Goal: Task Accomplishment & Management: Manage account settings

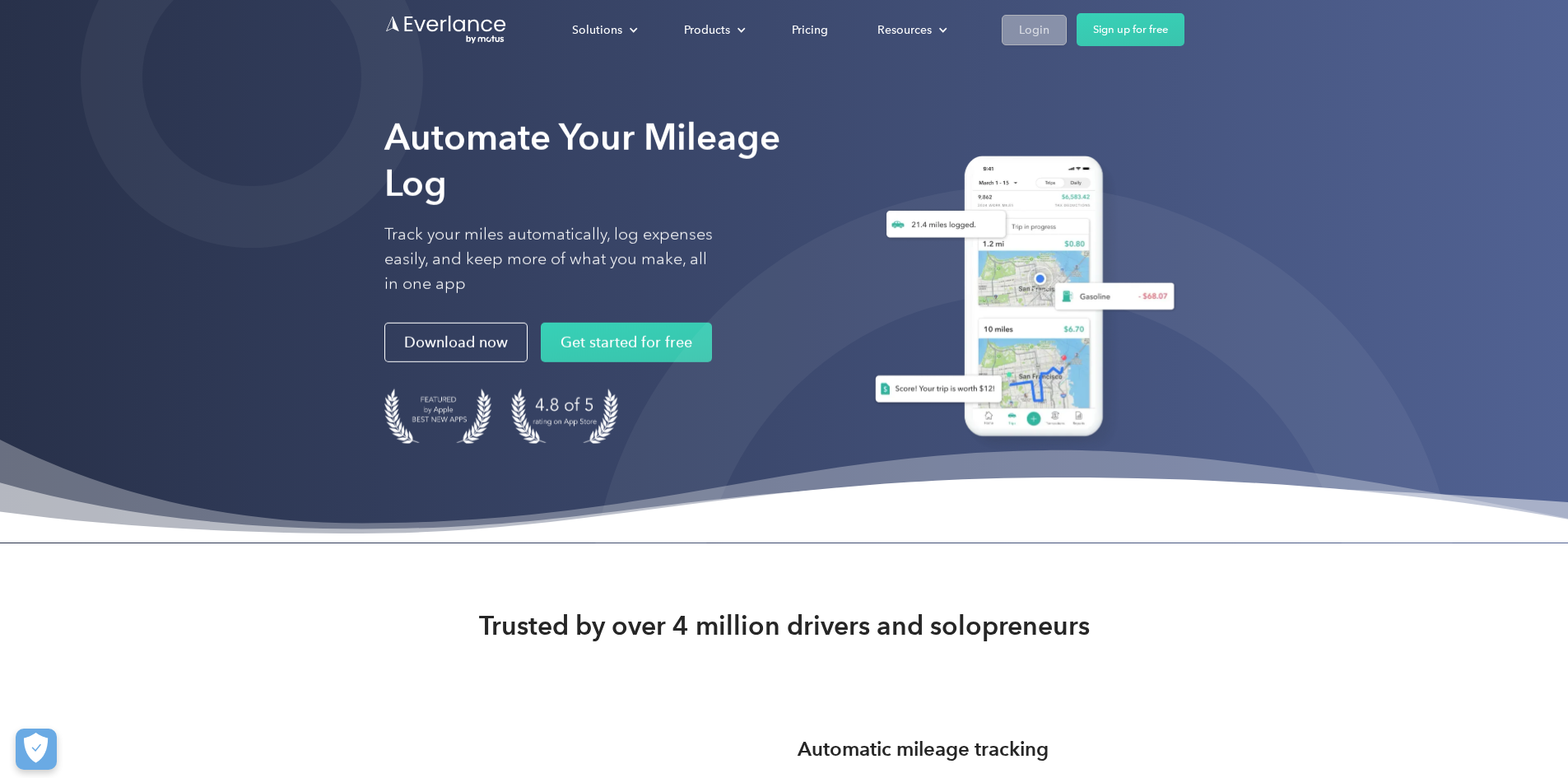
click at [1050, 26] on div "Login" at bounding box center [1034, 30] width 31 height 21
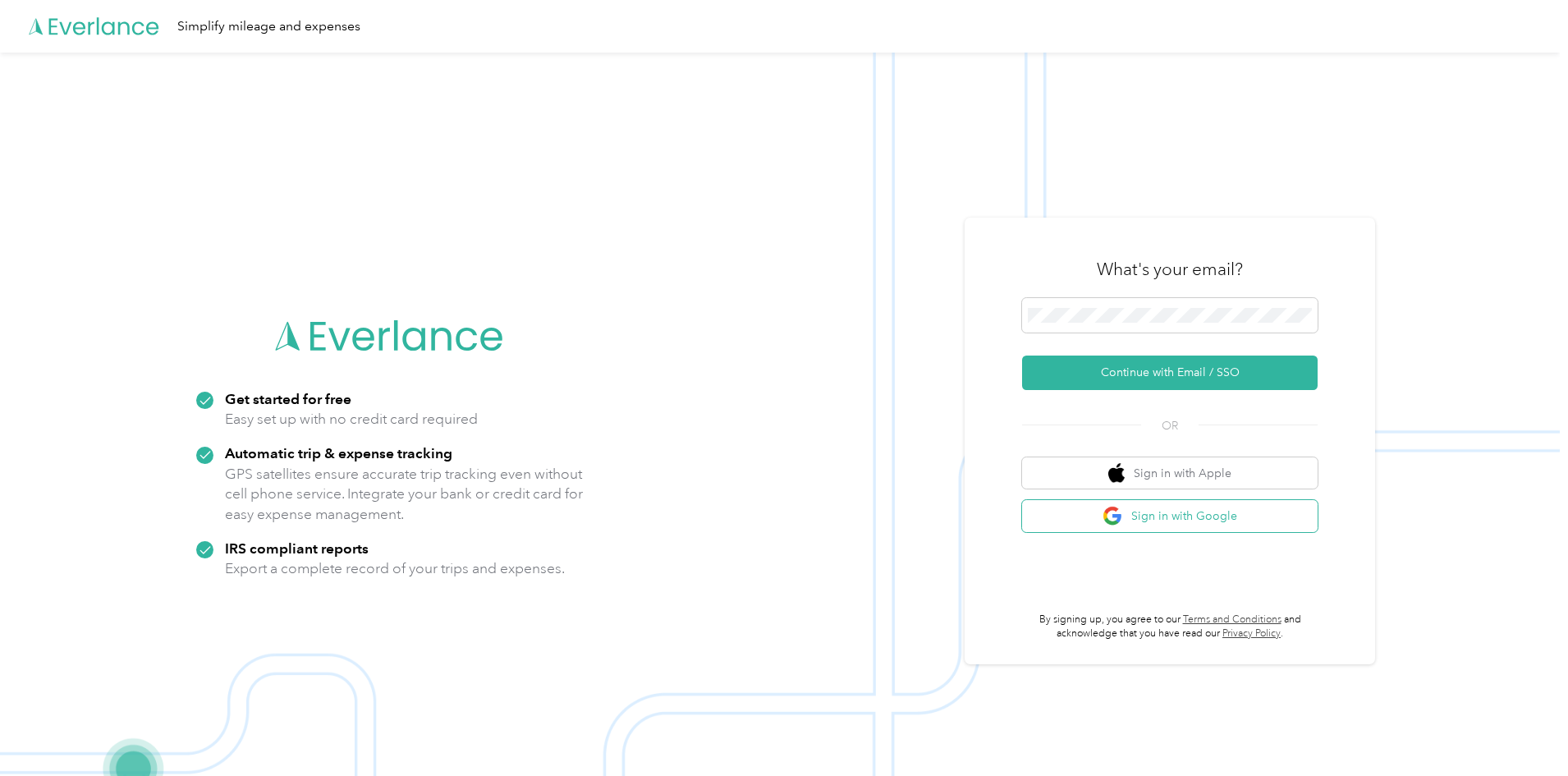
click at [1102, 520] on button "Sign in with Google" at bounding box center [1169, 516] width 295 height 32
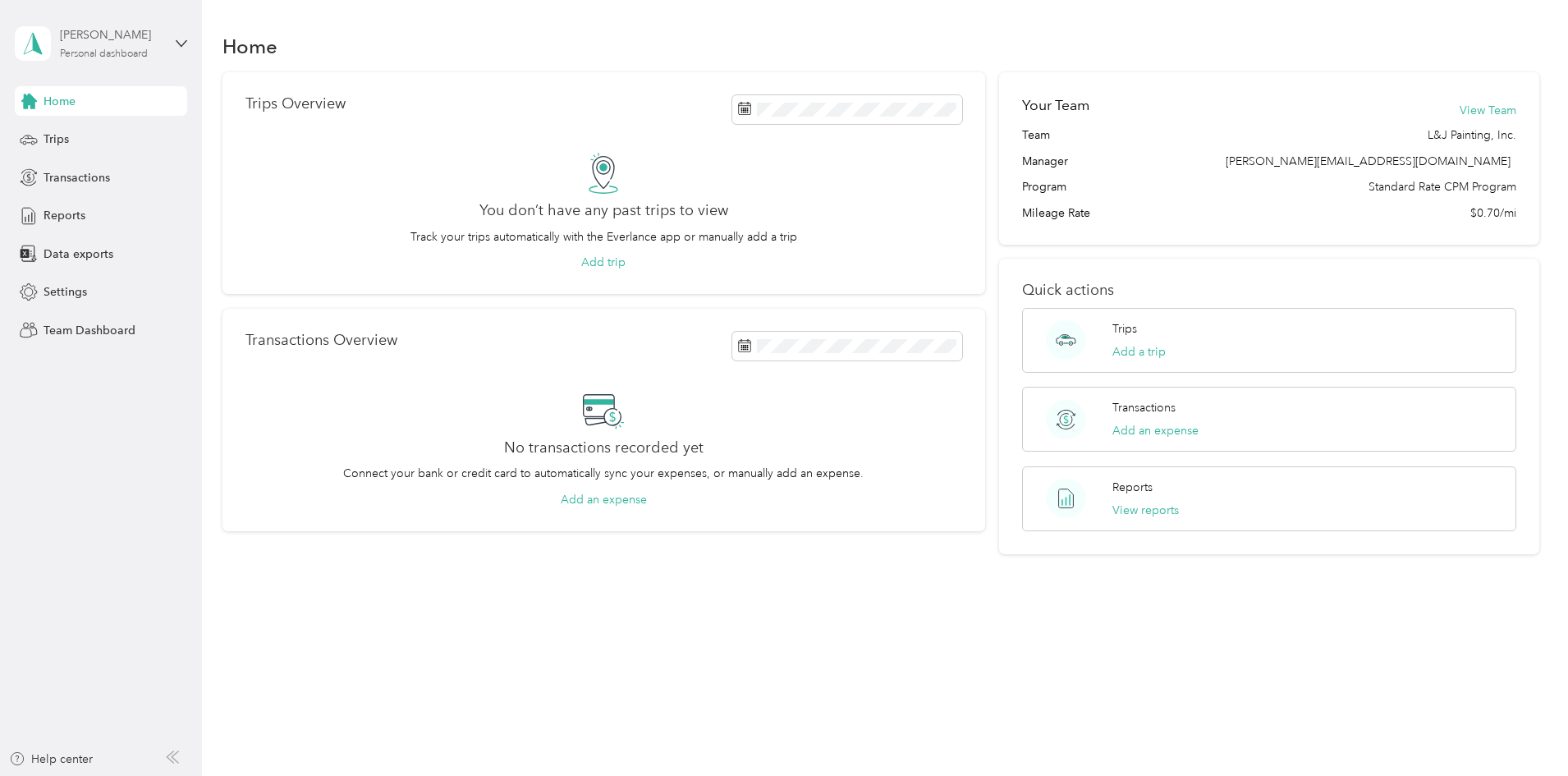
click at [151, 44] on div "[PERSON_NAME]" at bounding box center [111, 34] width 102 height 18
click at [128, 145] on div "Team dashboard Personal dashboard Log out" at bounding box center [234, 172] width 415 height 103
click at [141, 49] on div "Personal dashboard" at bounding box center [103, 54] width 88 height 10
click at [99, 128] on div "Team dashboard" at bounding box center [74, 135] width 88 height 18
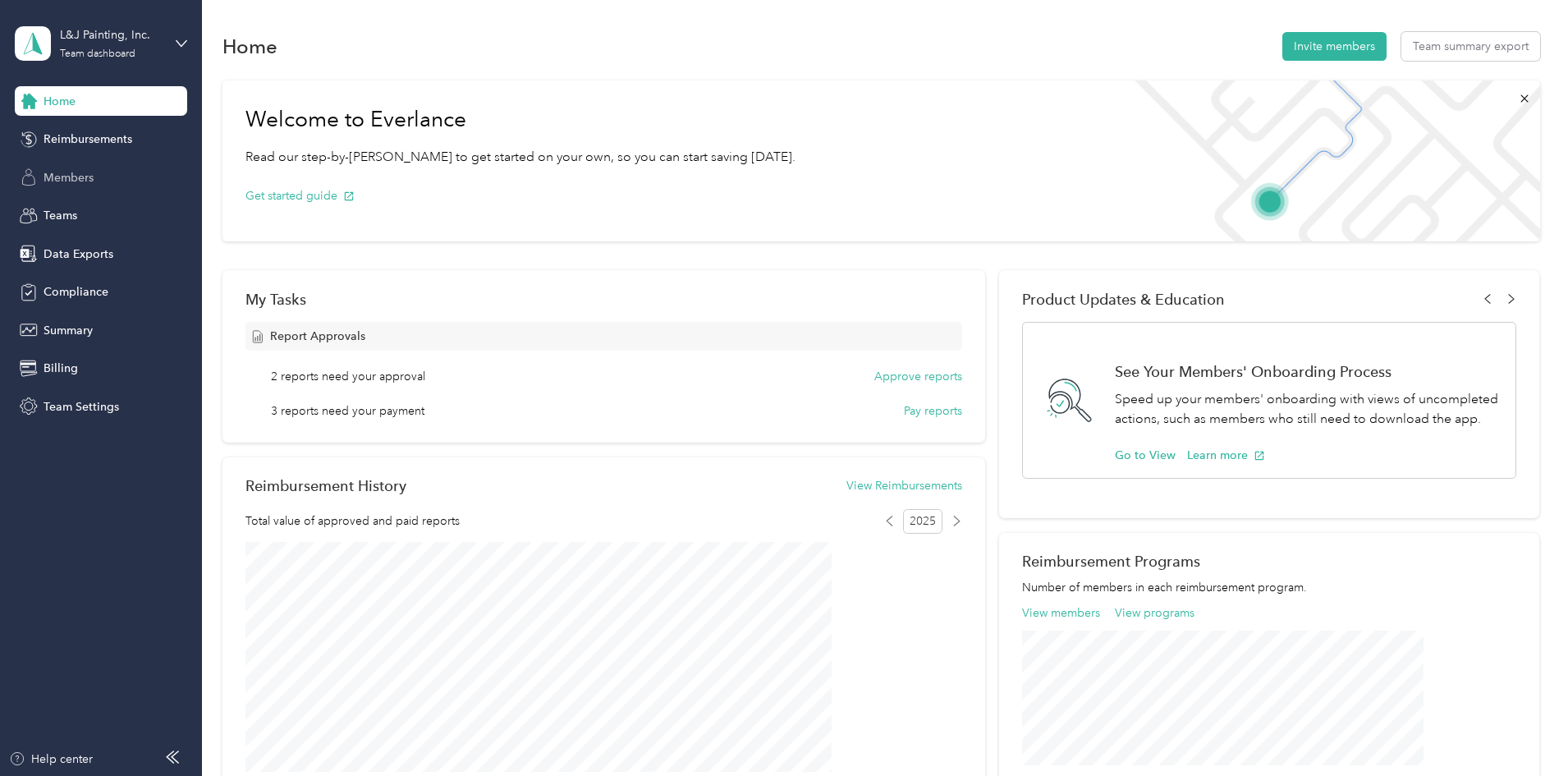
click at [98, 189] on div "Members" at bounding box center [101, 178] width 172 height 30
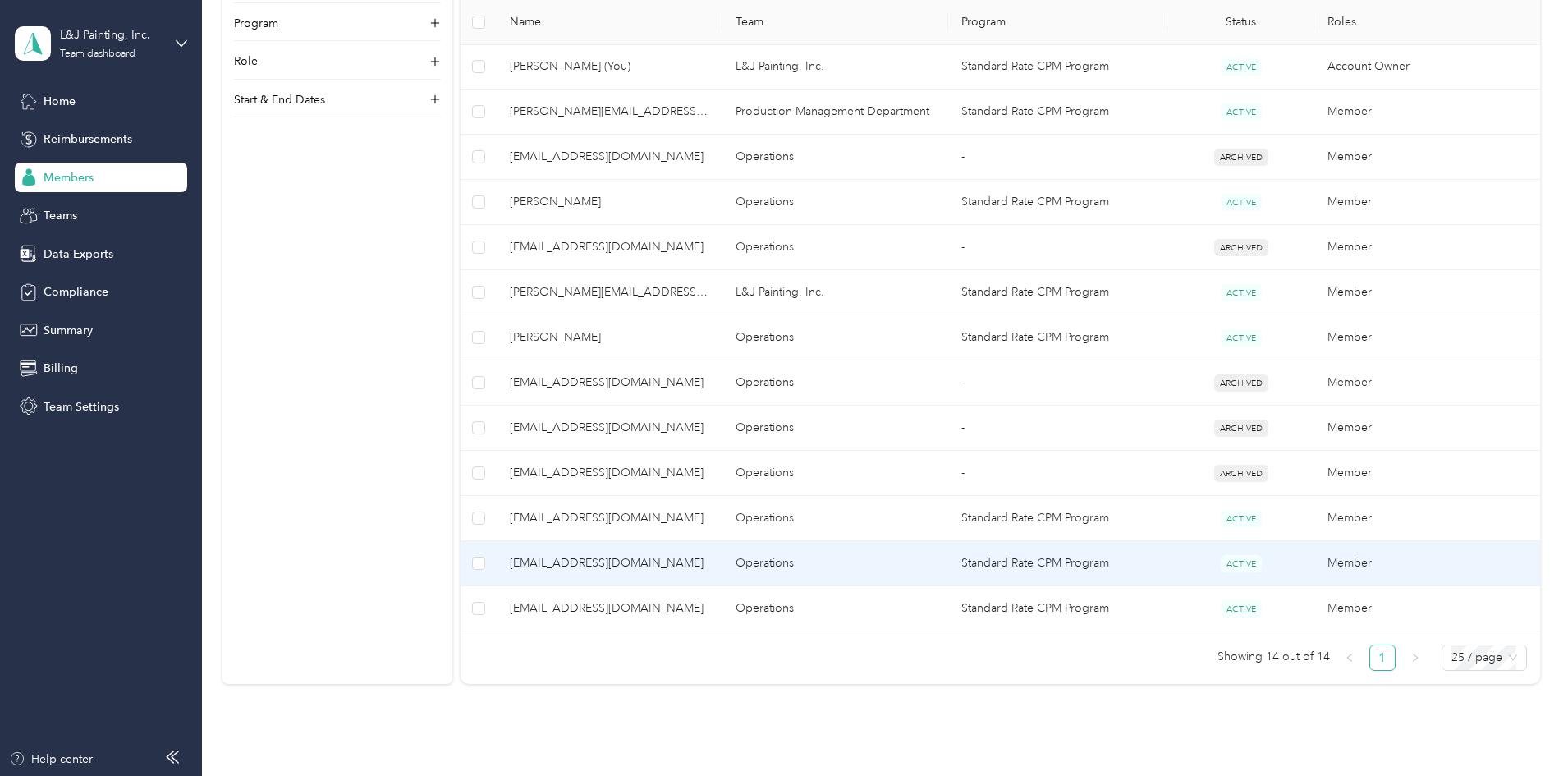
scroll to position [411, 0]
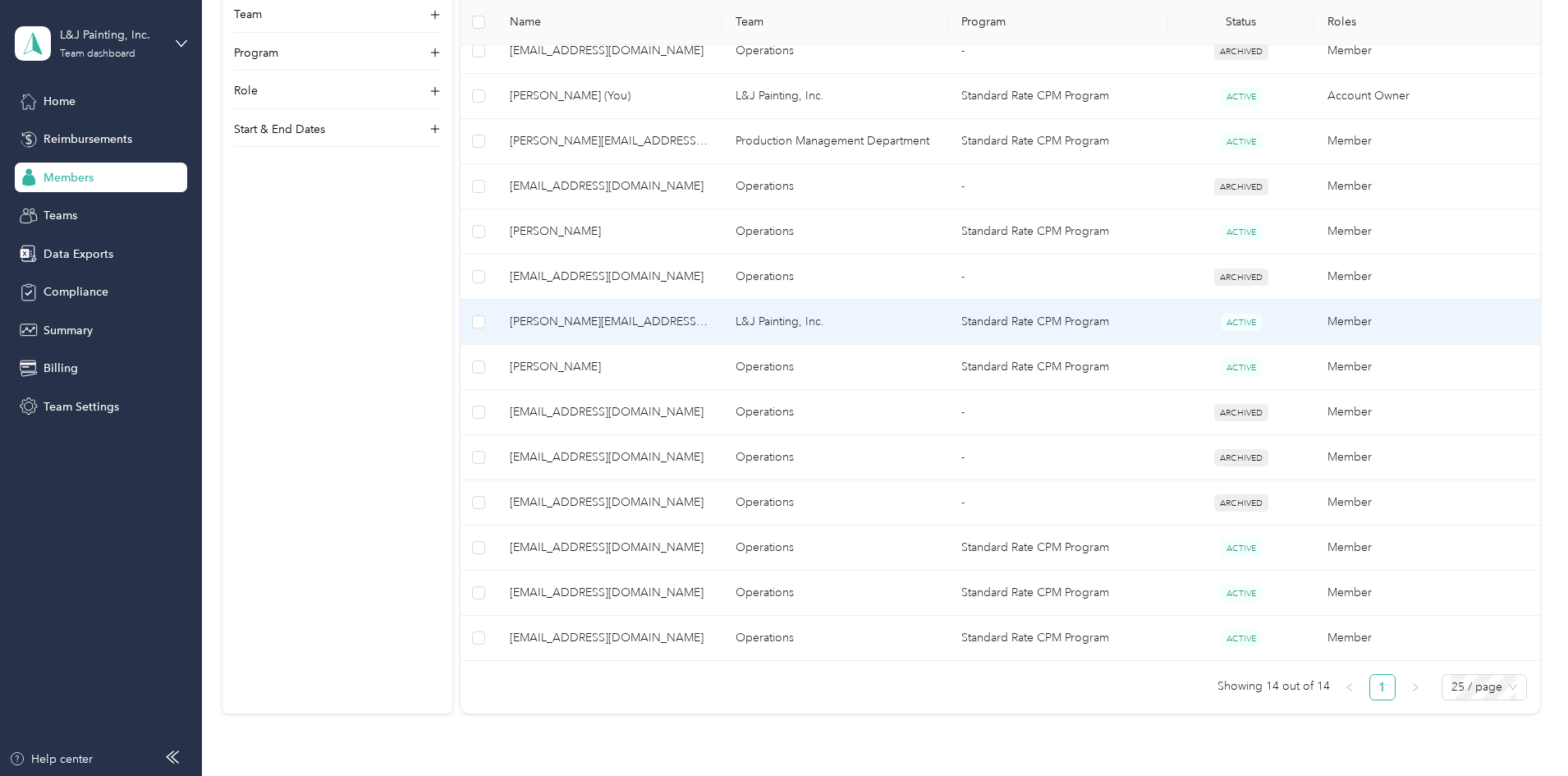
click at [1167, 318] on td "ACTIVE" at bounding box center [1240, 322] width 147 height 45
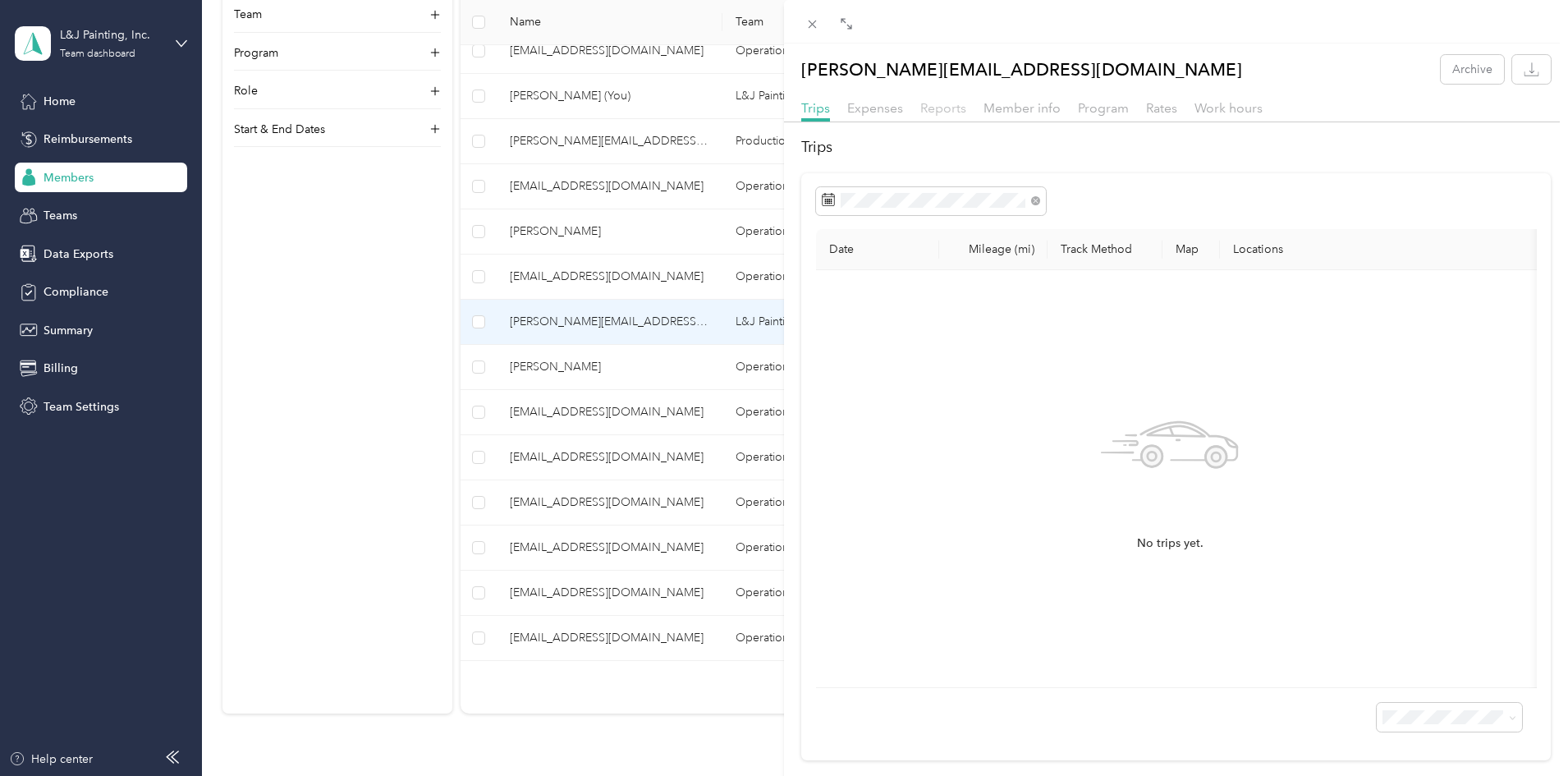
click at [947, 112] on span "Reports" at bounding box center [942, 108] width 46 height 16
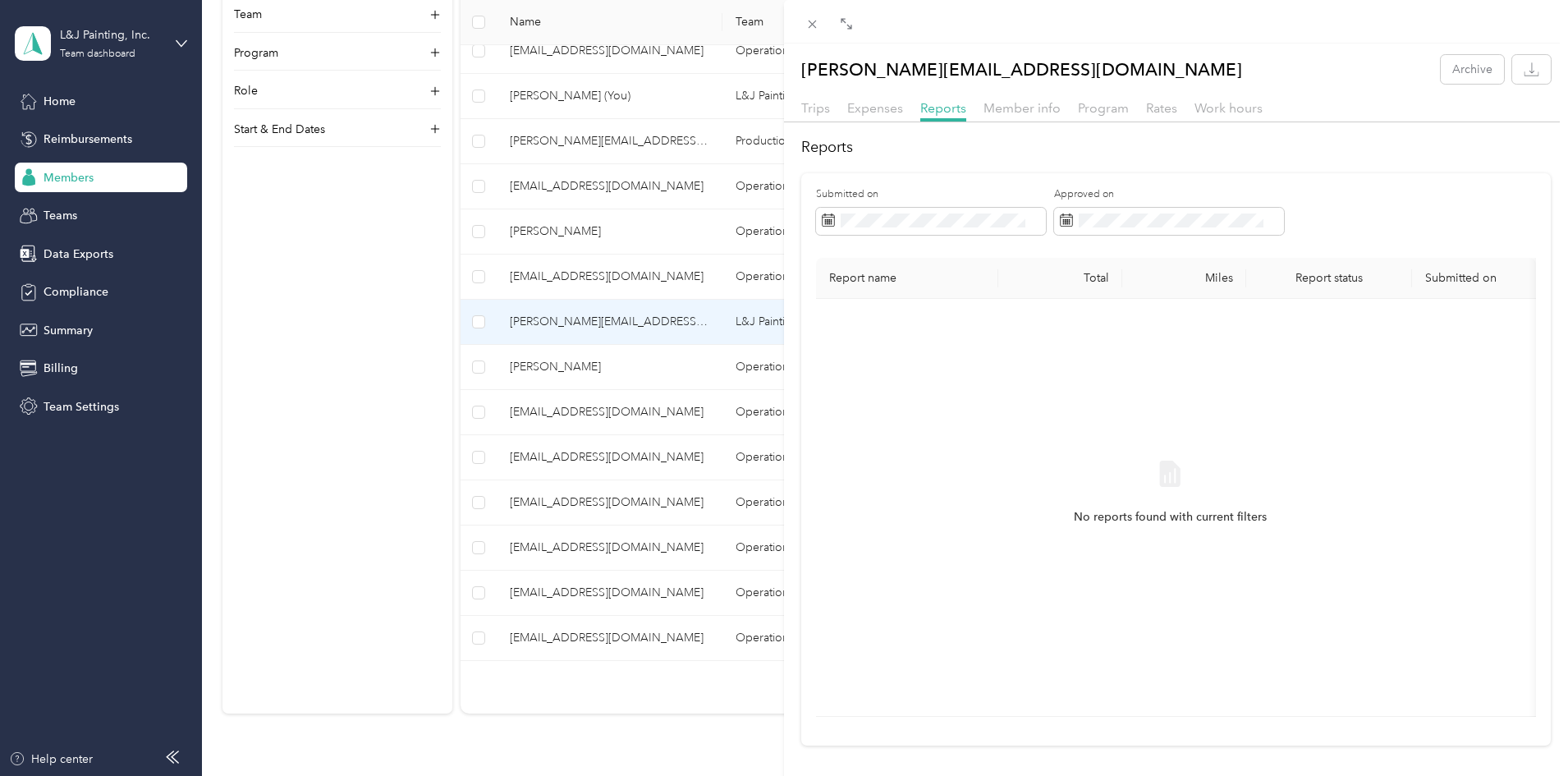
click at [840, 99] on div "Trips Expenses Reports Member info Program Rates Work hours" at bounding box center [1176, 111] width 784 height 24
click at [862, 103] on span "Expenses" at bounding box center [875, 108] width 56 height 16
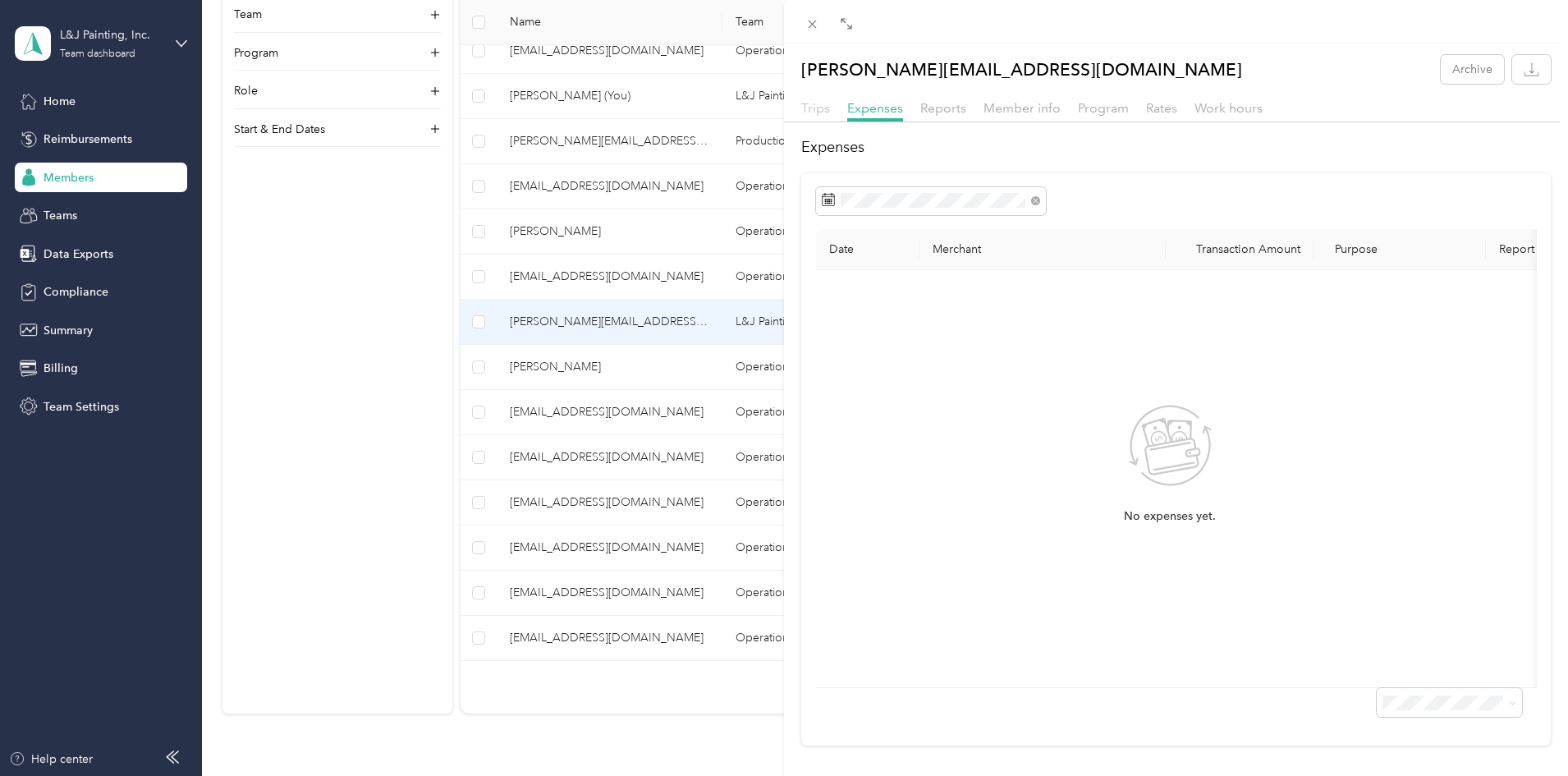
click at [813, 111] on span "Trips" at bounding box center [815, 108] width 29 height 16
